Goal: Information Seeking & Learning: Learn about a topic

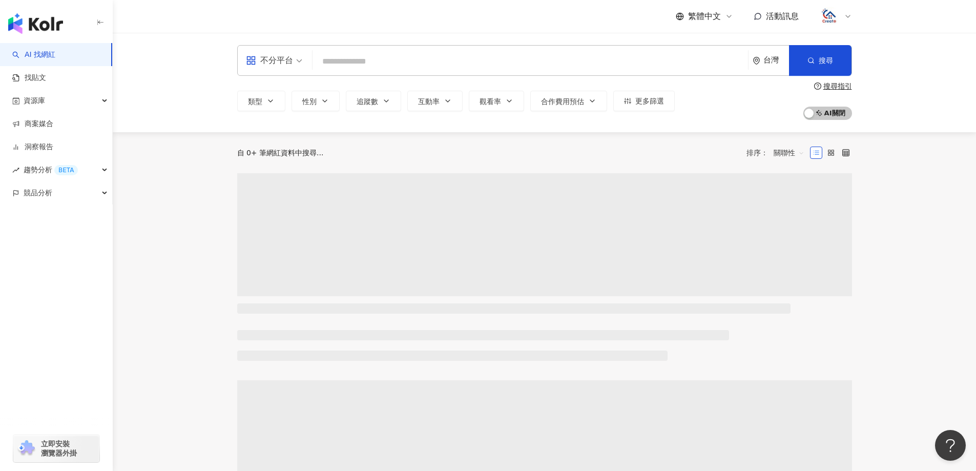
click at [384, 61] on input "search" at bounding box center [530, 61] width 427 height 19
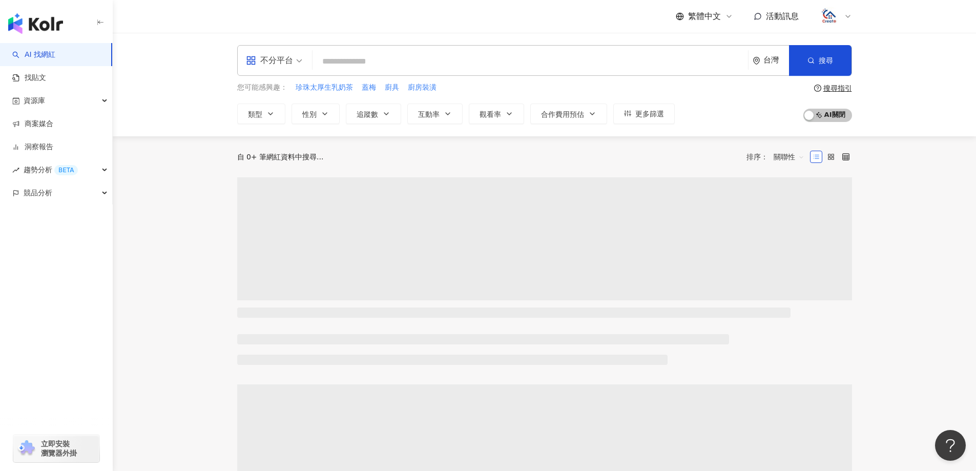
type input "**********"
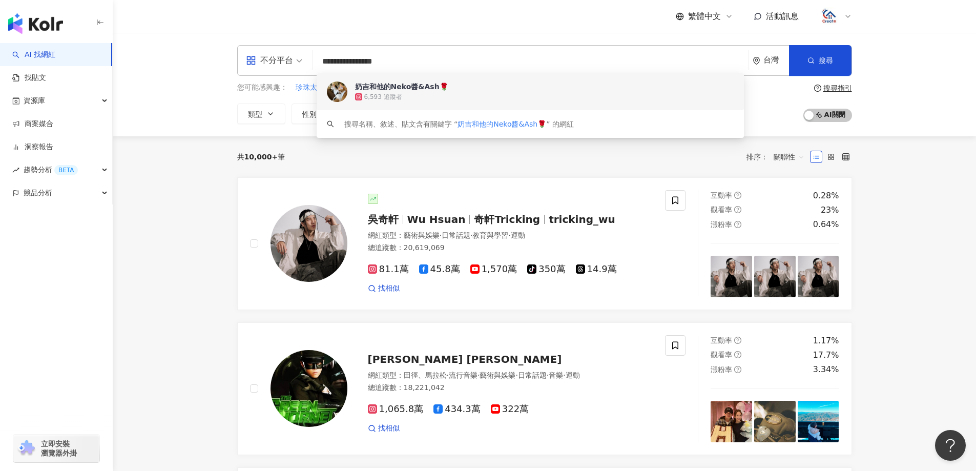
click at [385, 94] on div "6,593 追蹤者" at bounding box center [383, 97] width 38 height 9
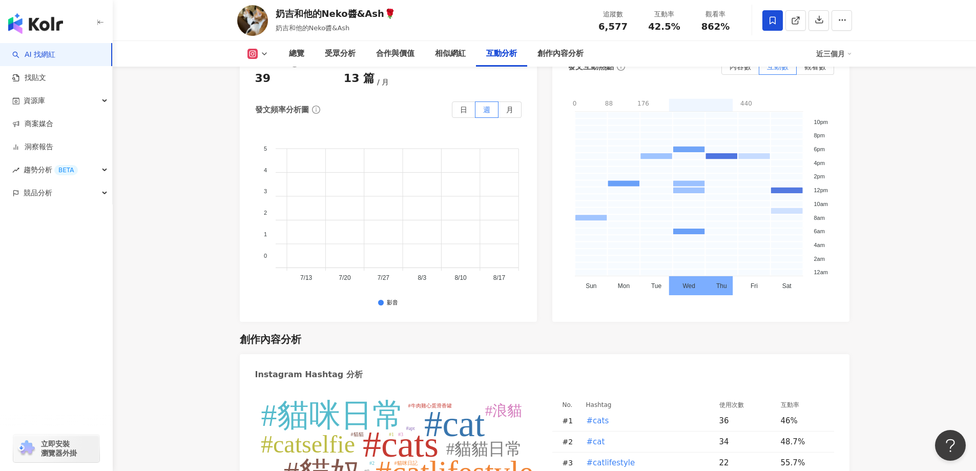
scroll to position [0, 310]
